Goal: Complete application form: Complete application form

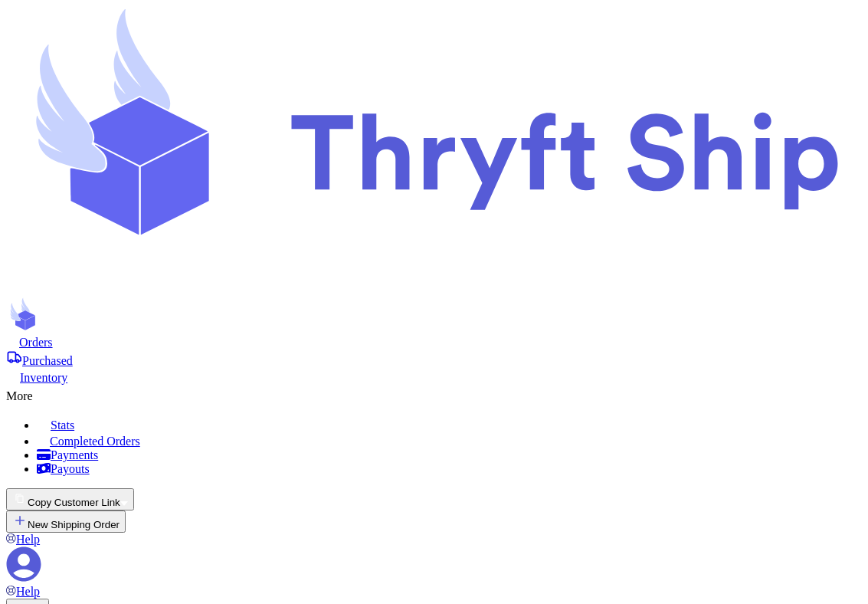
select select "paid"
select select "unpaid"
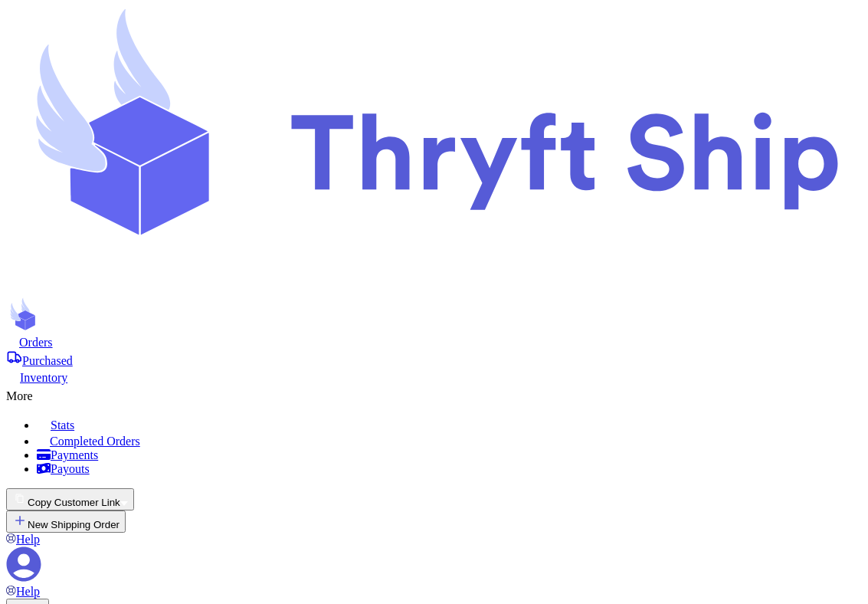
click at [134, 488] on button "Copy Customer Link" at bounding box center [70, 499] width 128 height 22
click at [160, 510] on button "📋 Form link" at bounding box center [126, 518] width 67 height 16
click at [134, 488] on button "Copy Customer Link" at bounding box center [70, 499] width 128 height 22
click at [93, 510] on button "🛒 Checkout link" at bounding box center [49, 518] width 87 height 16
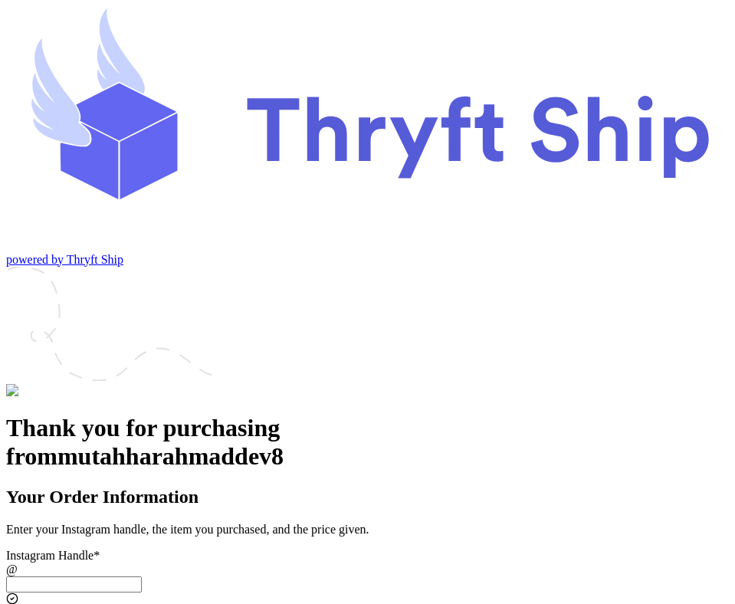
click at [142, 576] on input "Instagram Handle *" at bounding box center [74, 584] width 136 height 16
paste input "paylater_test_submit"
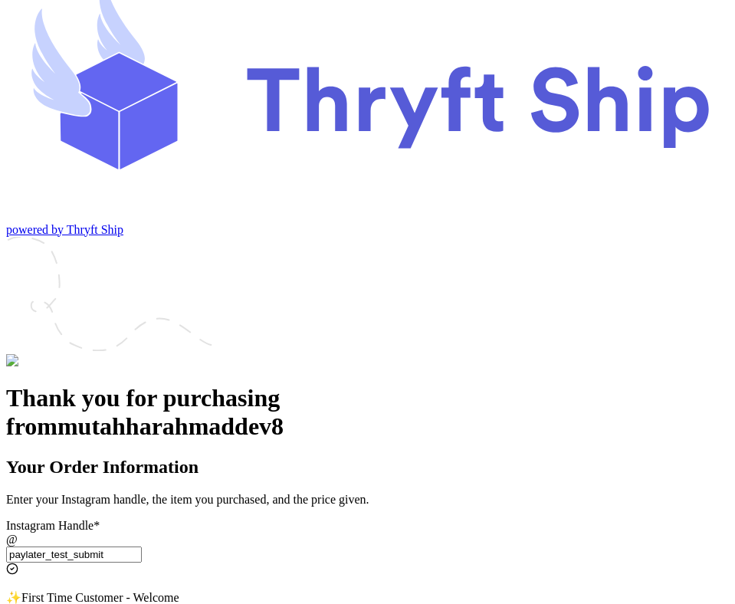
scroll to position [28, 0]
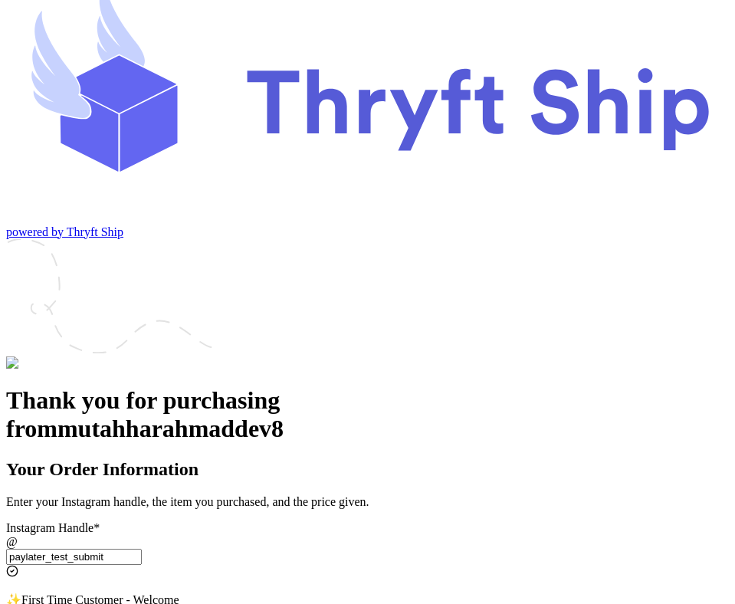
type input "paylater_test_submit"
